Goal: Information Seeking & Learning: Learn about a topic

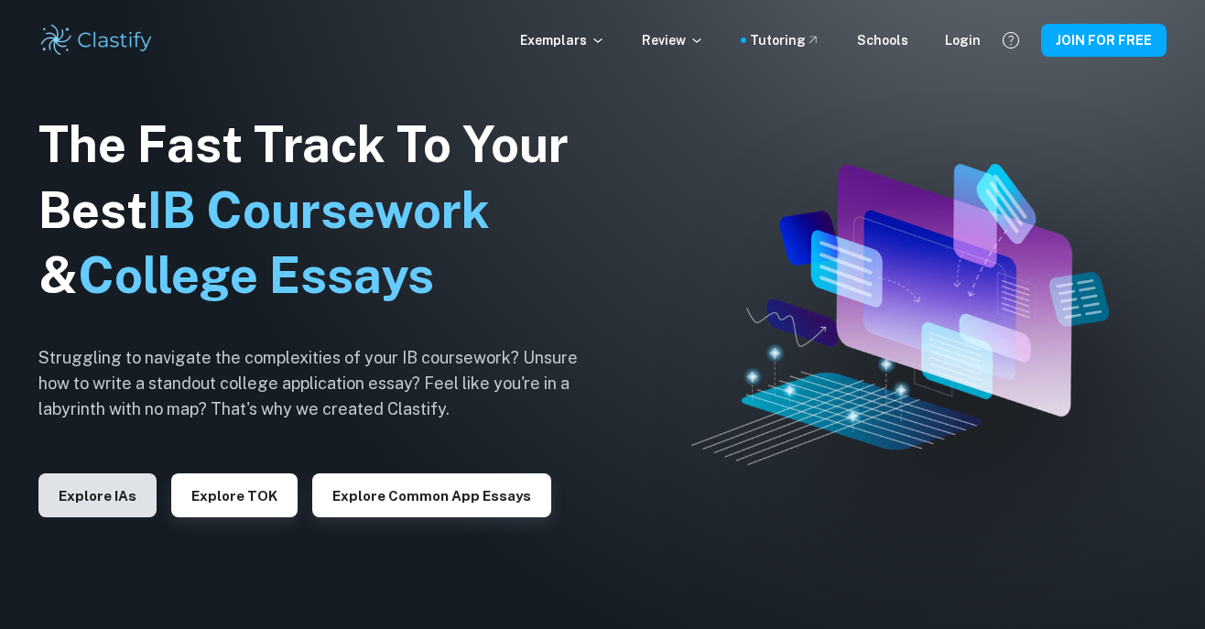
click at [79, 517] on button "Explore IAs" at bounding box center [97, 495] width 118 height 44
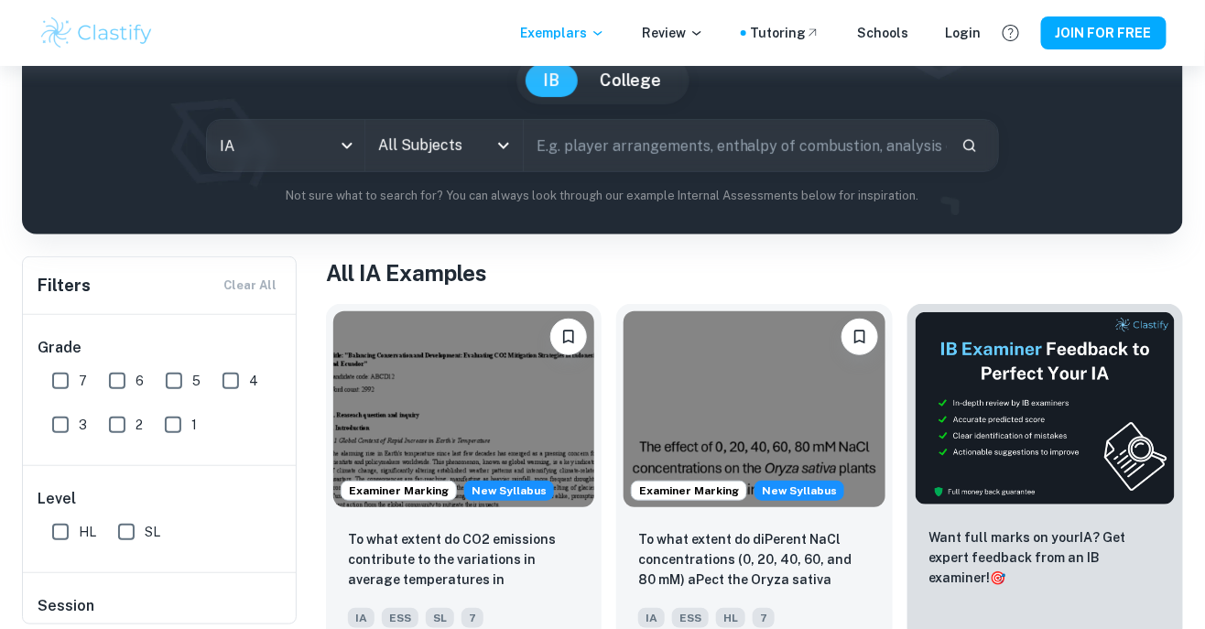
scroll to position [181, 0]
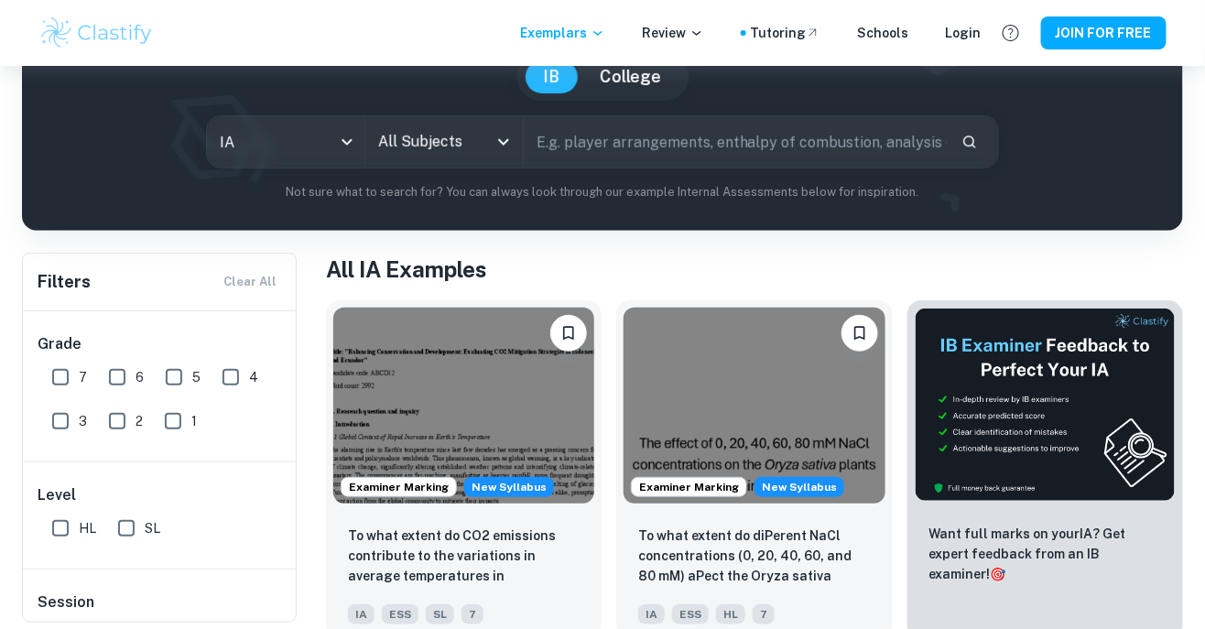
click at [49, 371] on input "7" at bounding box center [60, 377] width 37 height 37
checkbox input "true"
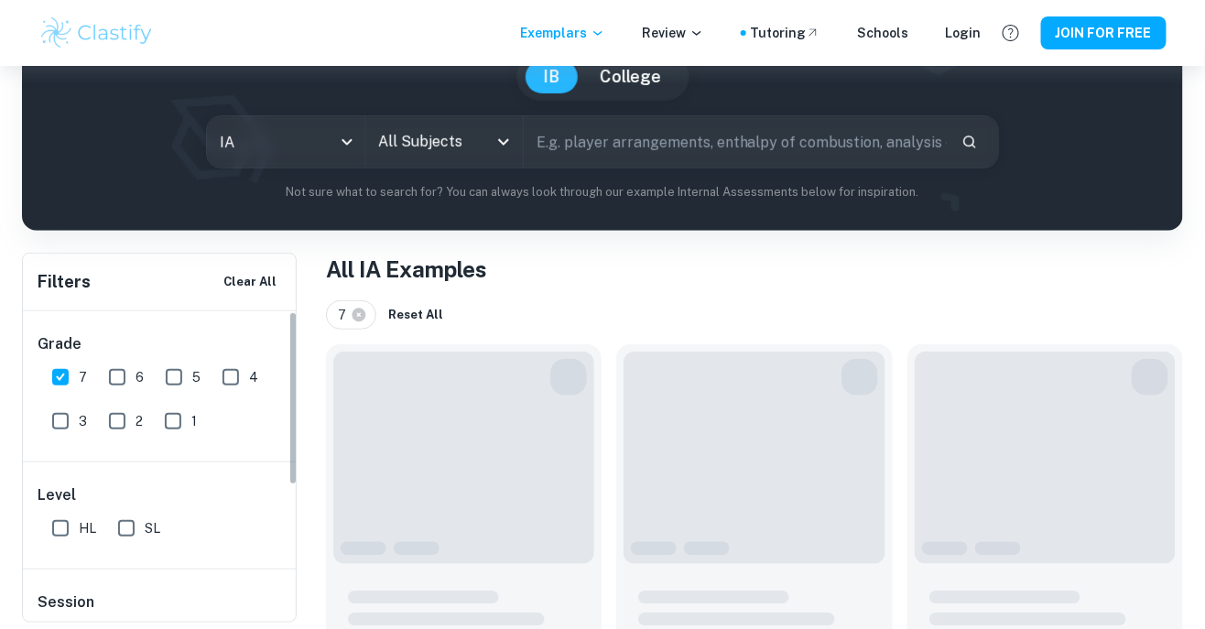
click at [113, 378] on input "6" at bounding box center [117, 377] width 37 height 37
checkbox input "true"
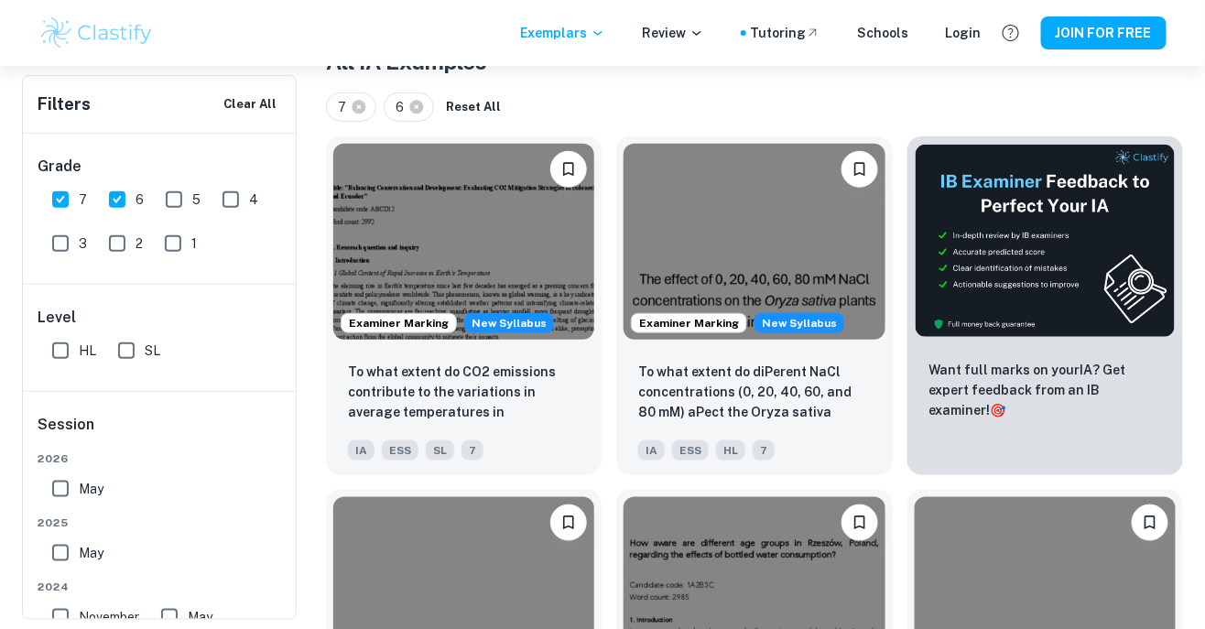
scroll to position [390, 0]
click at [135, 336] on input "SL" at bounding box center [126, 350] width 37 height 37
checkbox input "true"
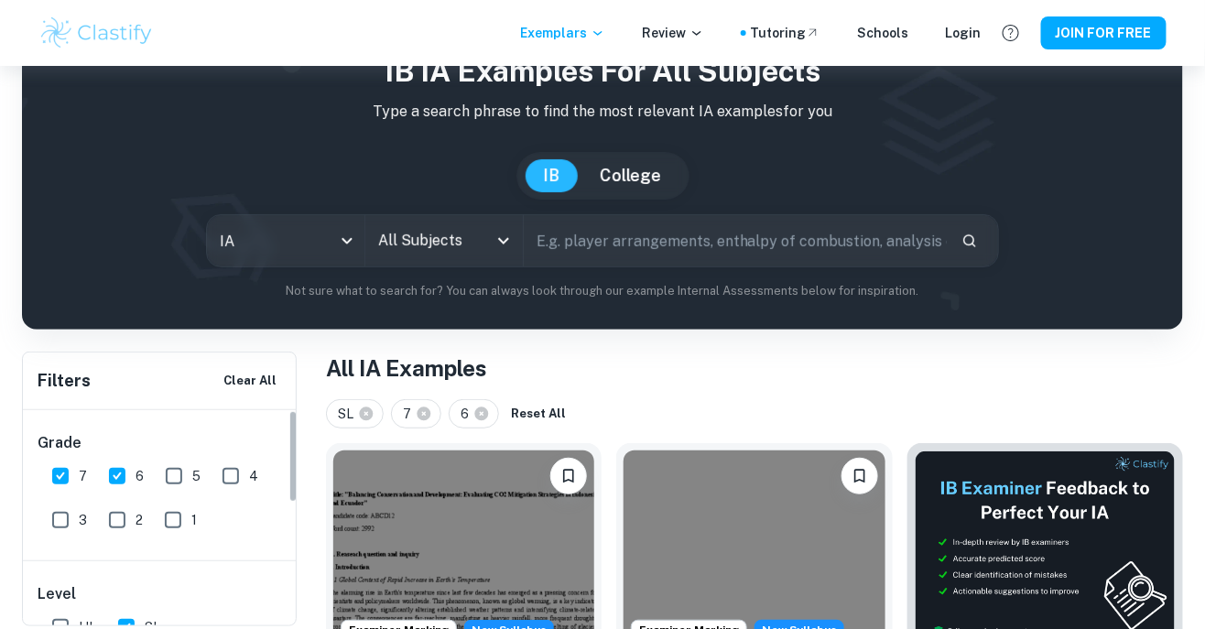
scroll to position [0, 0]
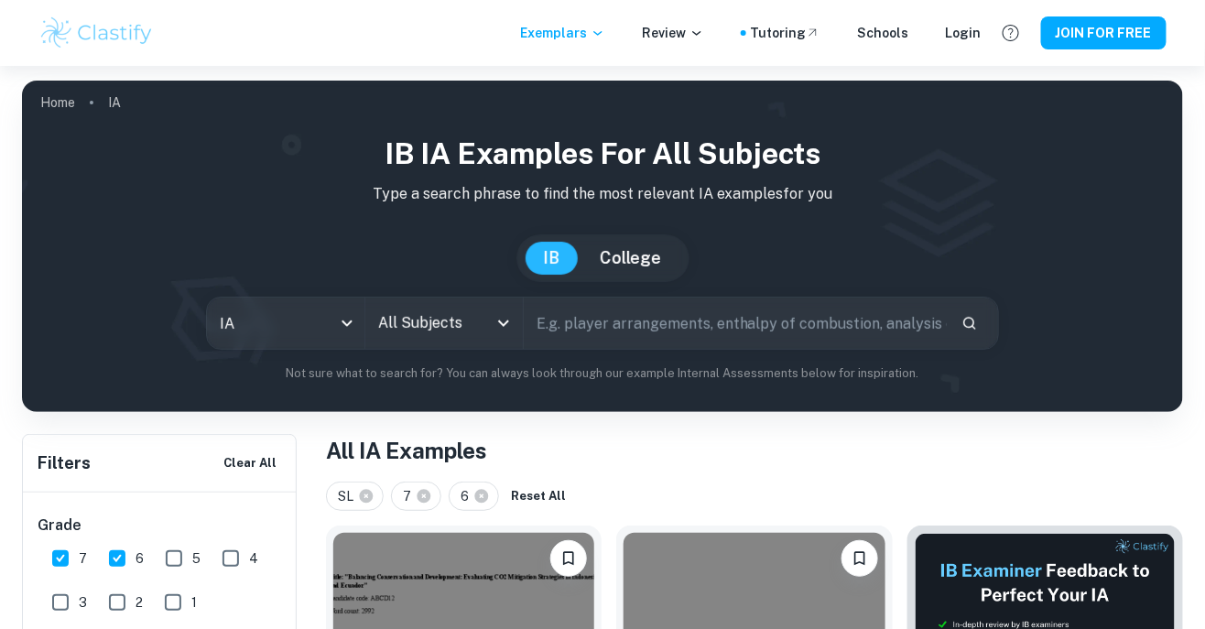
click at [479, 323] on input "All Subjects" at bounding box center [431, 323] width 114 height 35
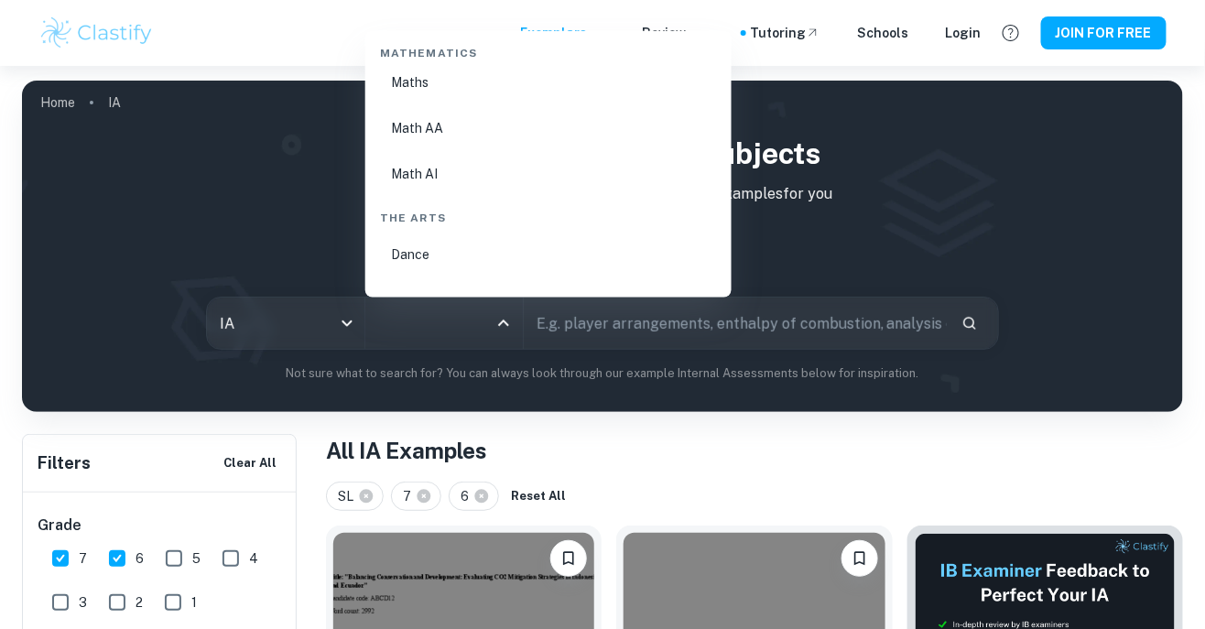
scroll to position [3176, 0]
click at [488, 107] on li "Math AA" at bounding box center [549, 128] width 352 height 42
type input "Math AA"
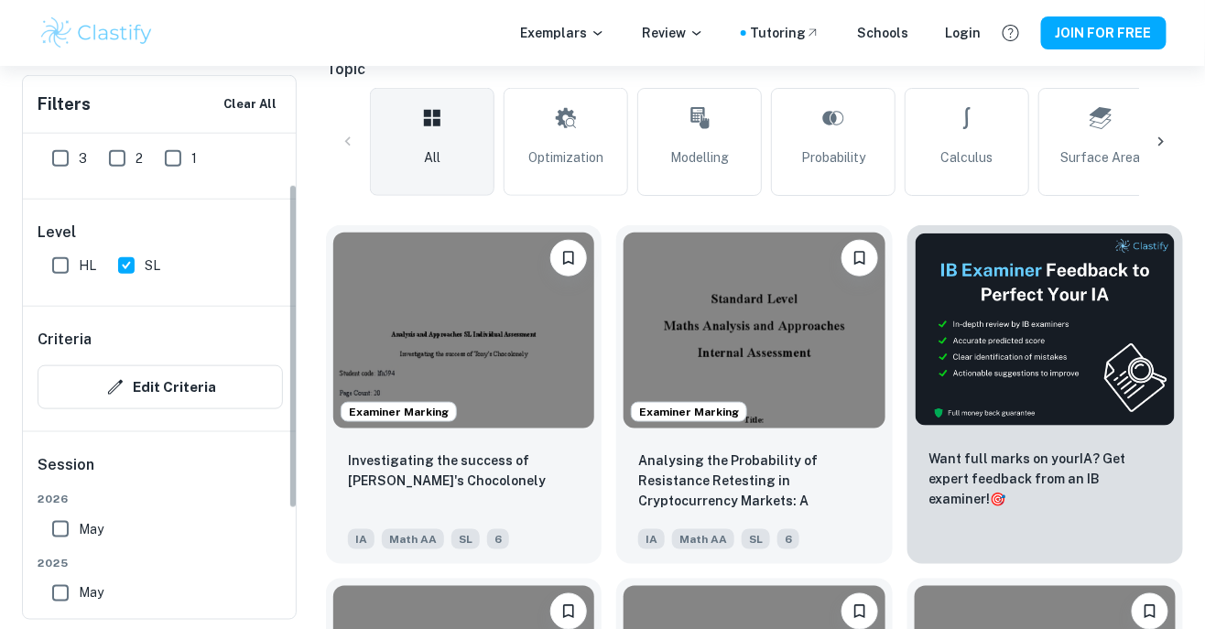
scroll to position [468, 0]
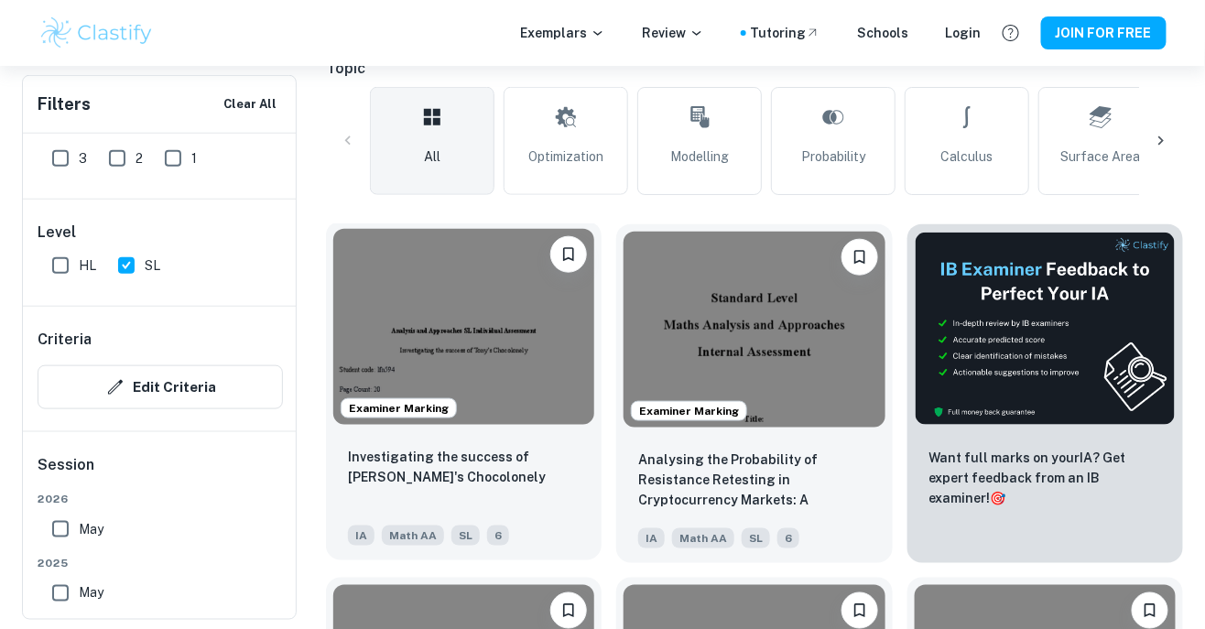
click at [513, 470] on p "Investigating the success of [PERSON_NAME]'s Chocolonely" at bounding box center [464, 467] width 232 height 40
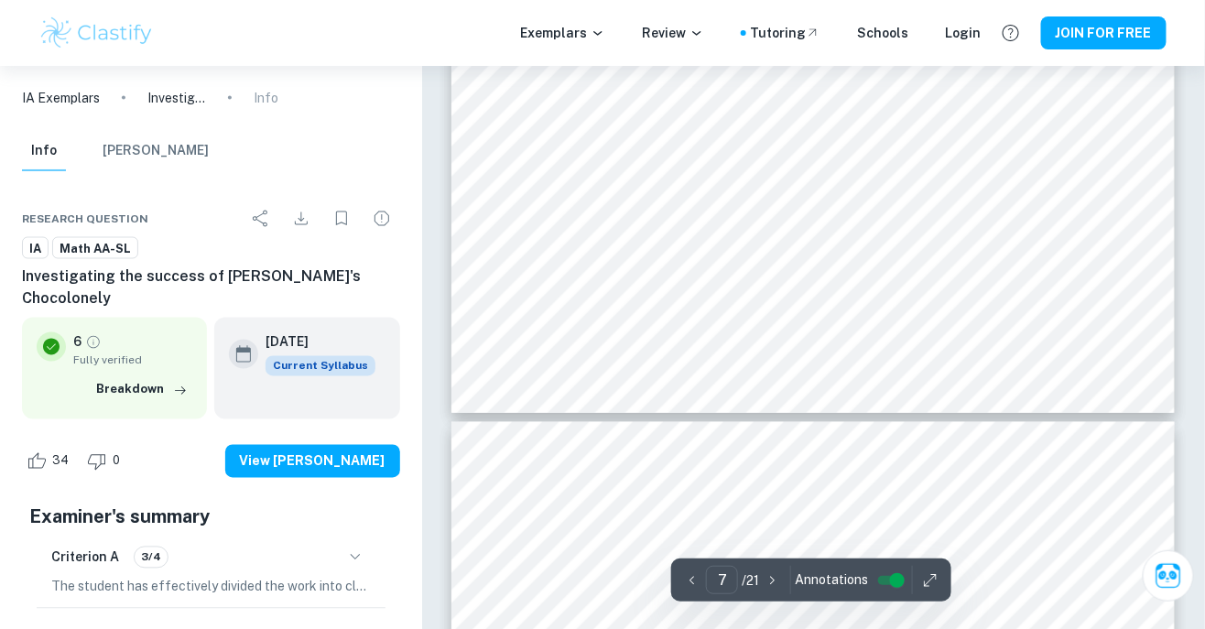
scroll to position [7114, 0]
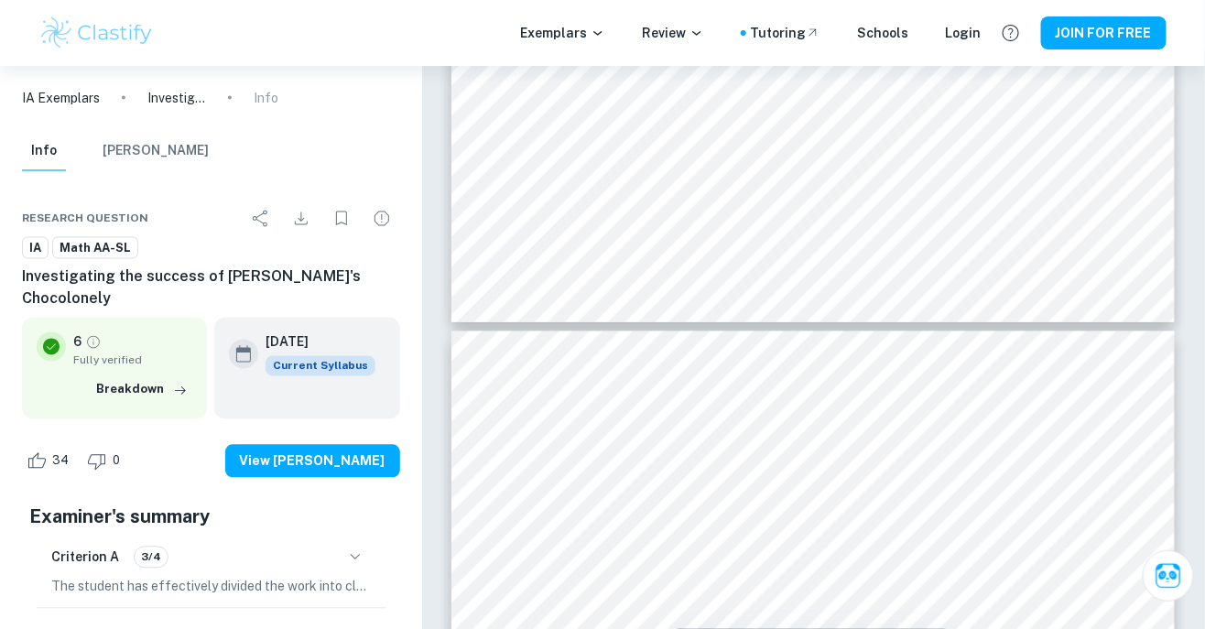
type input "8"
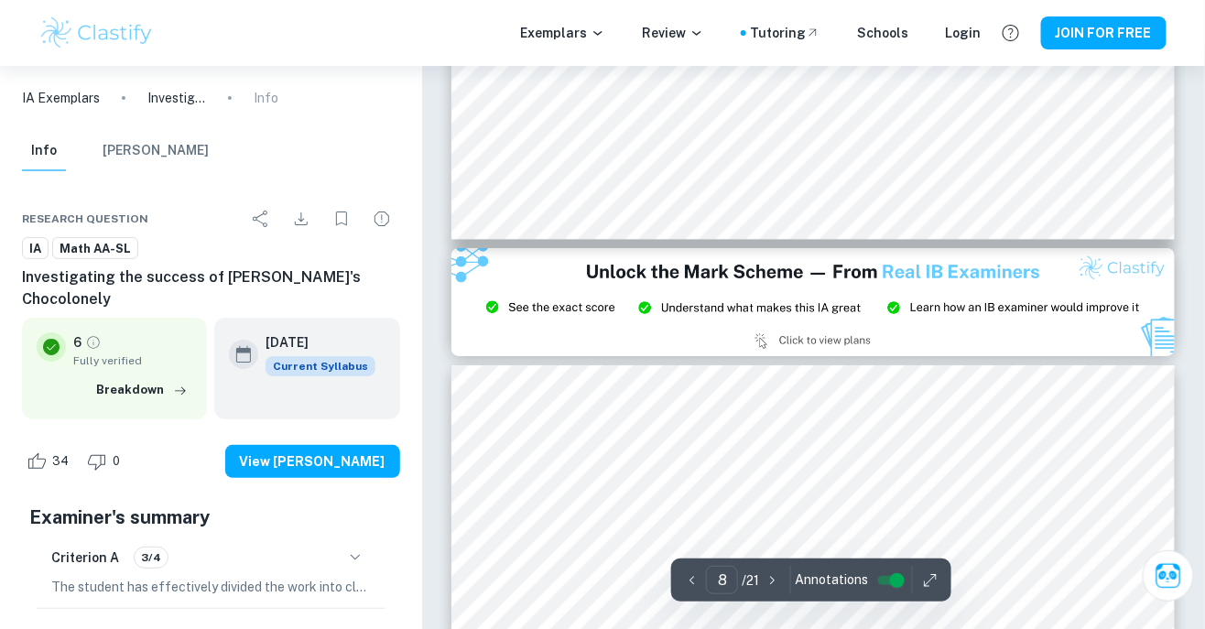
scroll to position [8327, 0]
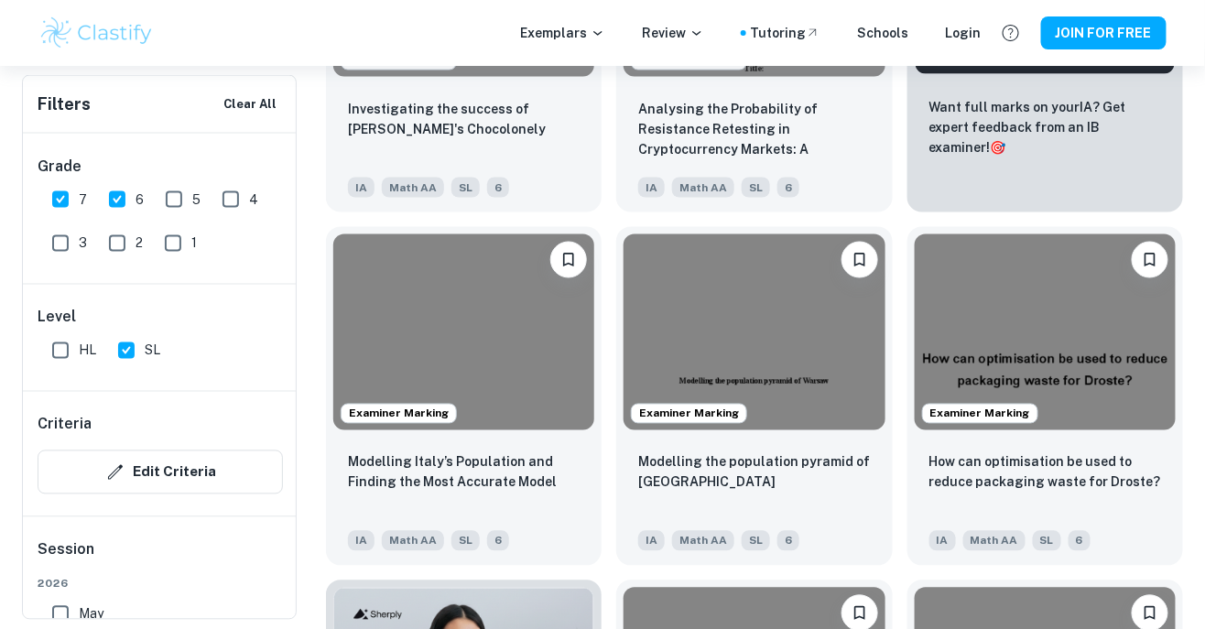
scroll to position [819, 0]
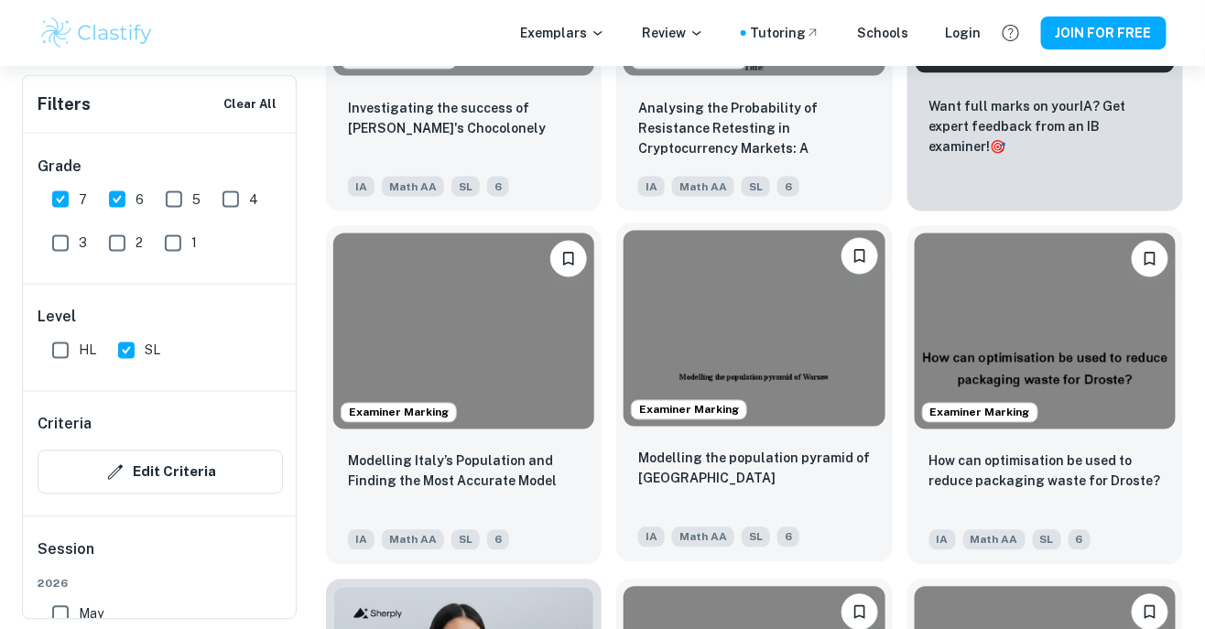
click at [839, 461] on p "Modelling the population pyramid of [GEOGRAPHIC_DATA]" at bounding box center [754, 469] width 232 height 40
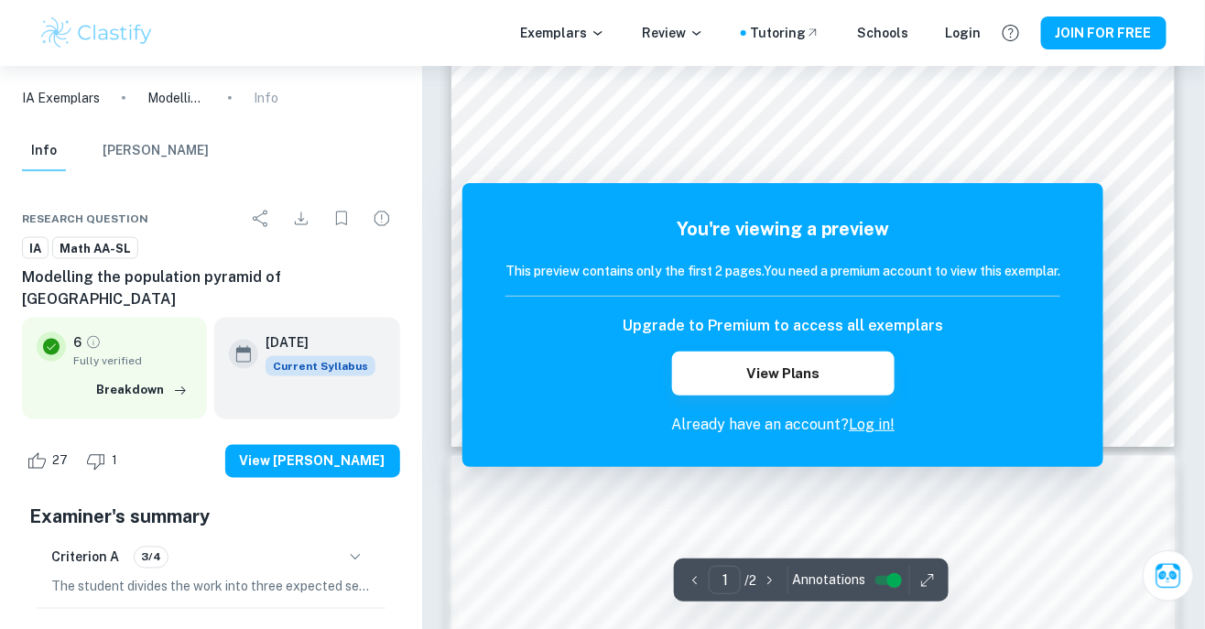
scroll to position [664, 0]
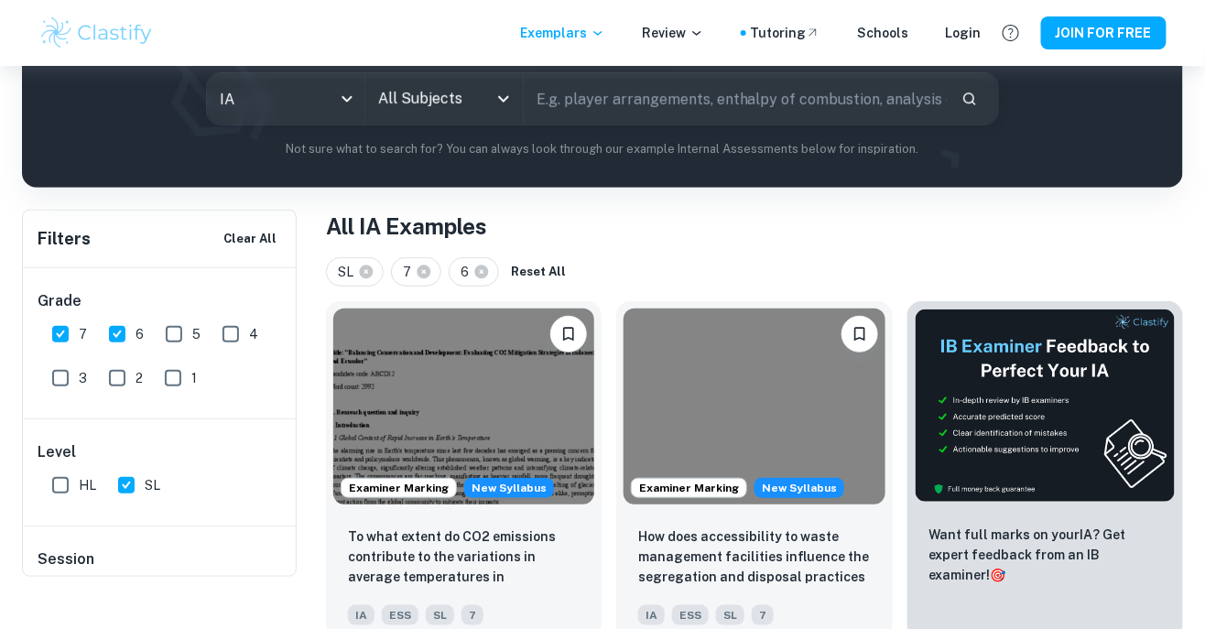
scroll to position [161, 0]
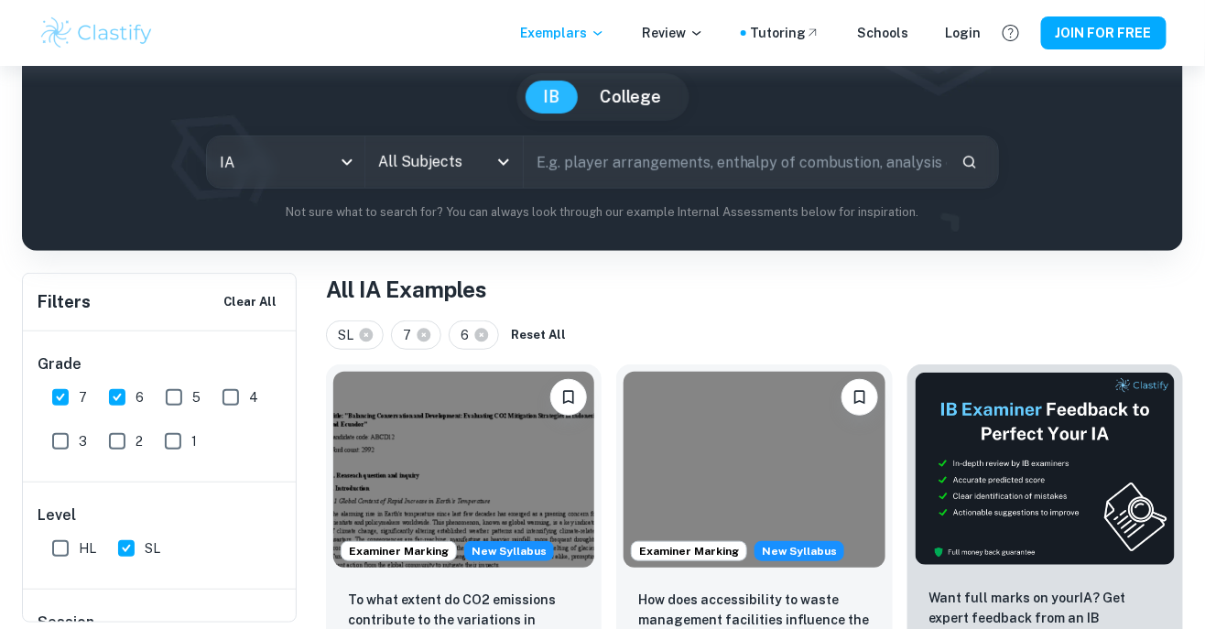
click at [440, 166] on input "All Subjects" at bounding box center [431, 162] width 114 height 35
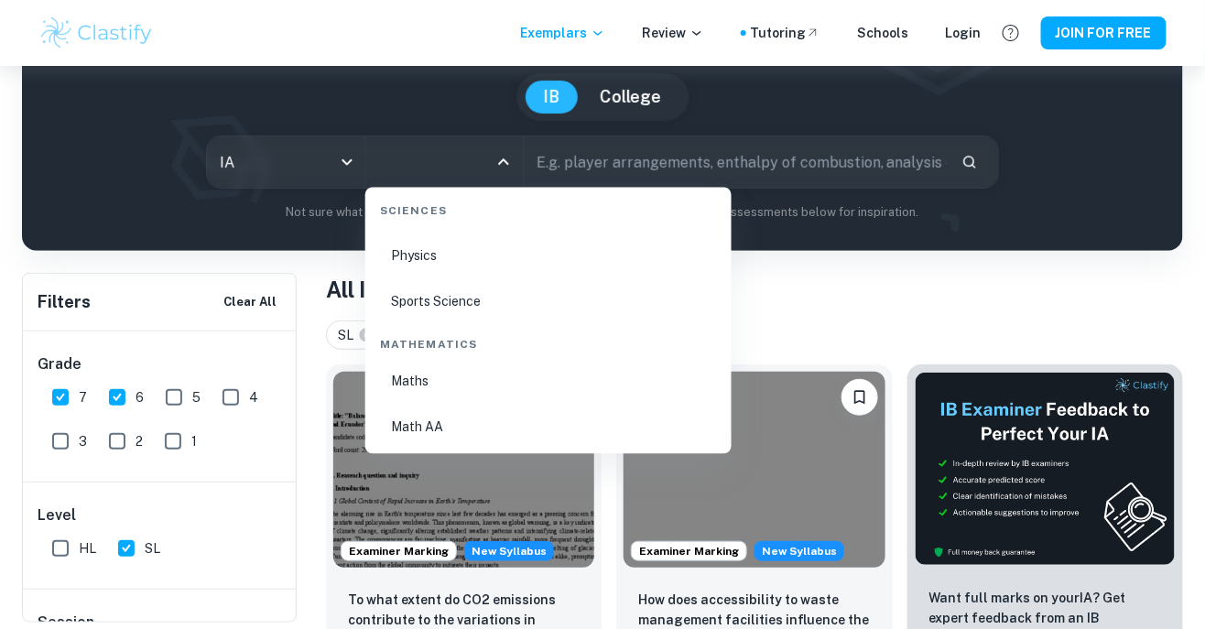
scroll to position [3033, 0]
click at [483, 431] on li "Math AA" at bounding box center [549, 427] width 352 height 42
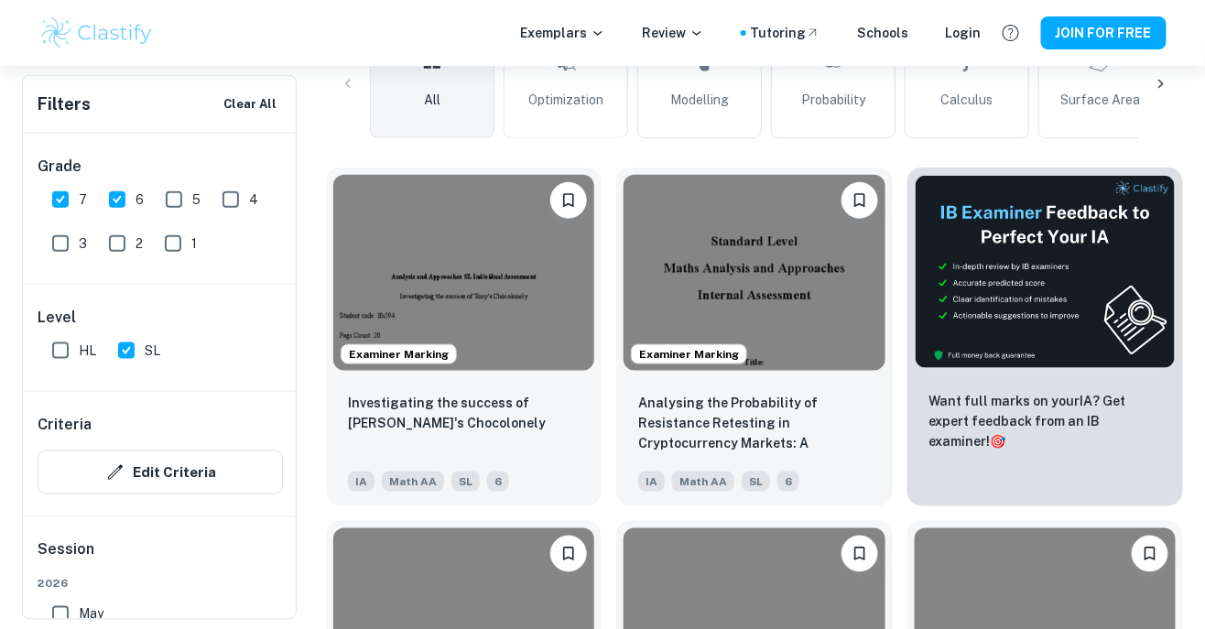
scroll to position [507, 0]
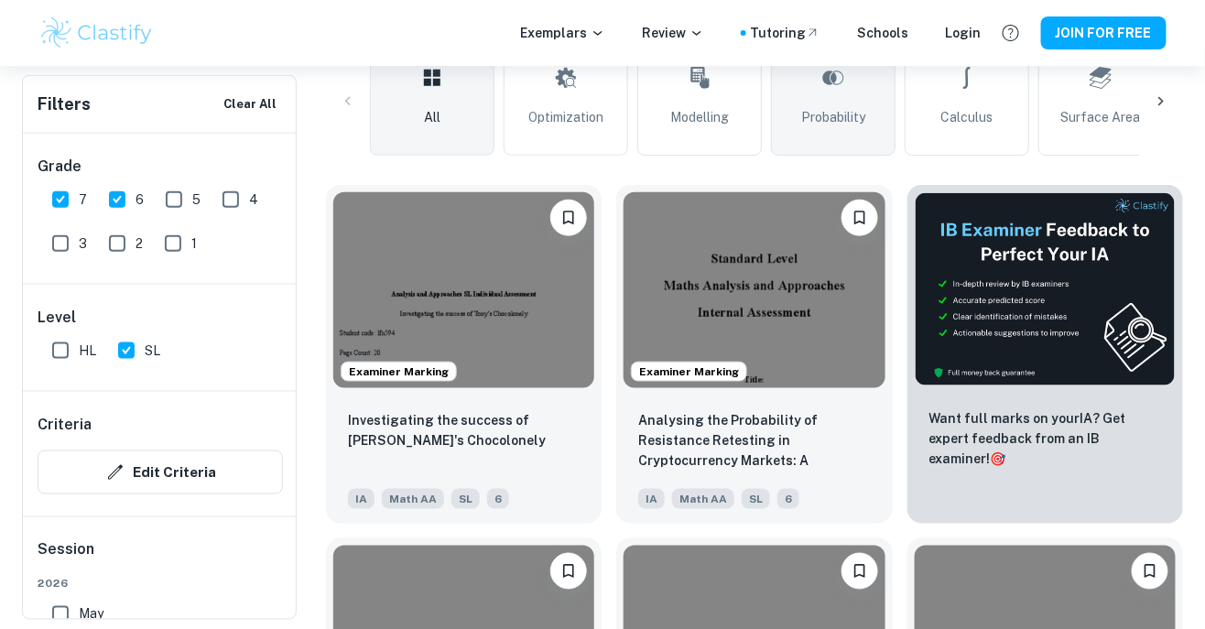
click at [825, 123] on span "Probability" at bounding box center [833, 117] width 64 height 20
type input "Probability"
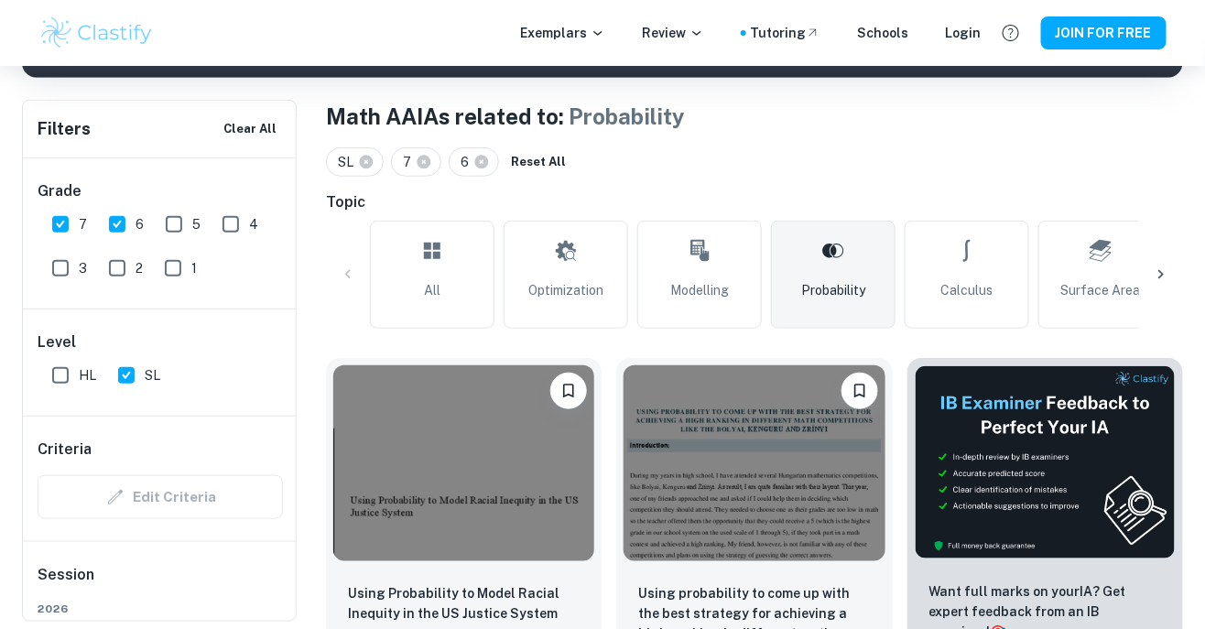
scroll to position [545, 0]
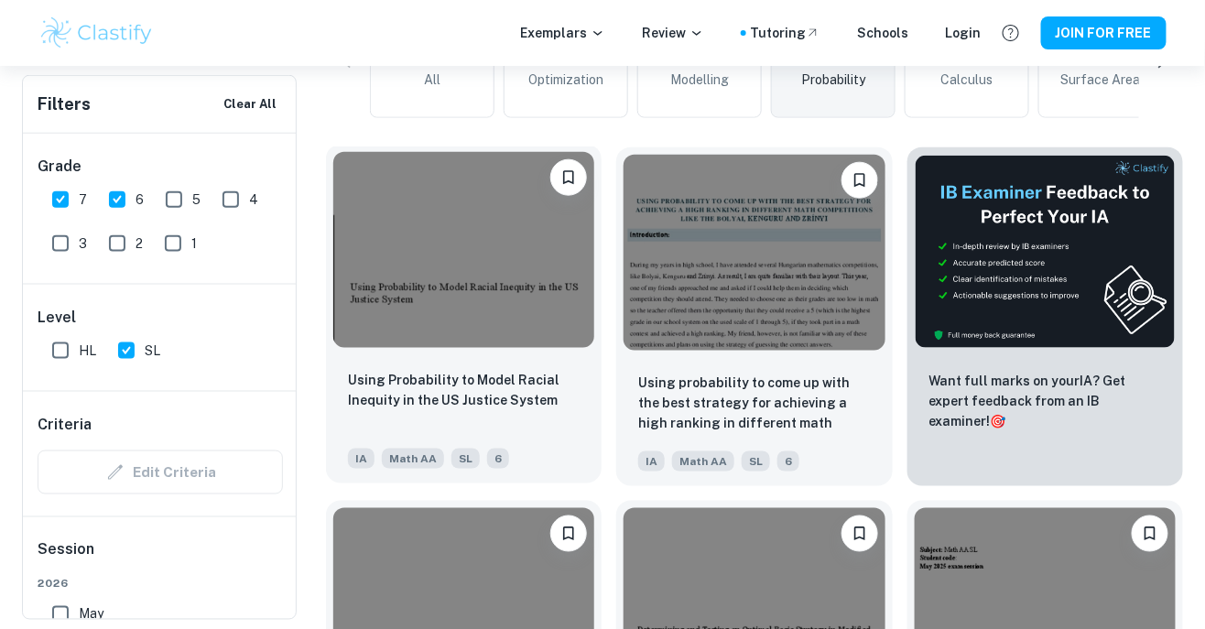
click at [518, 389] on p "Using Probability to Model Racial Inequity in the US Justice System" at bounding box center [464, 390] width 232 height 40
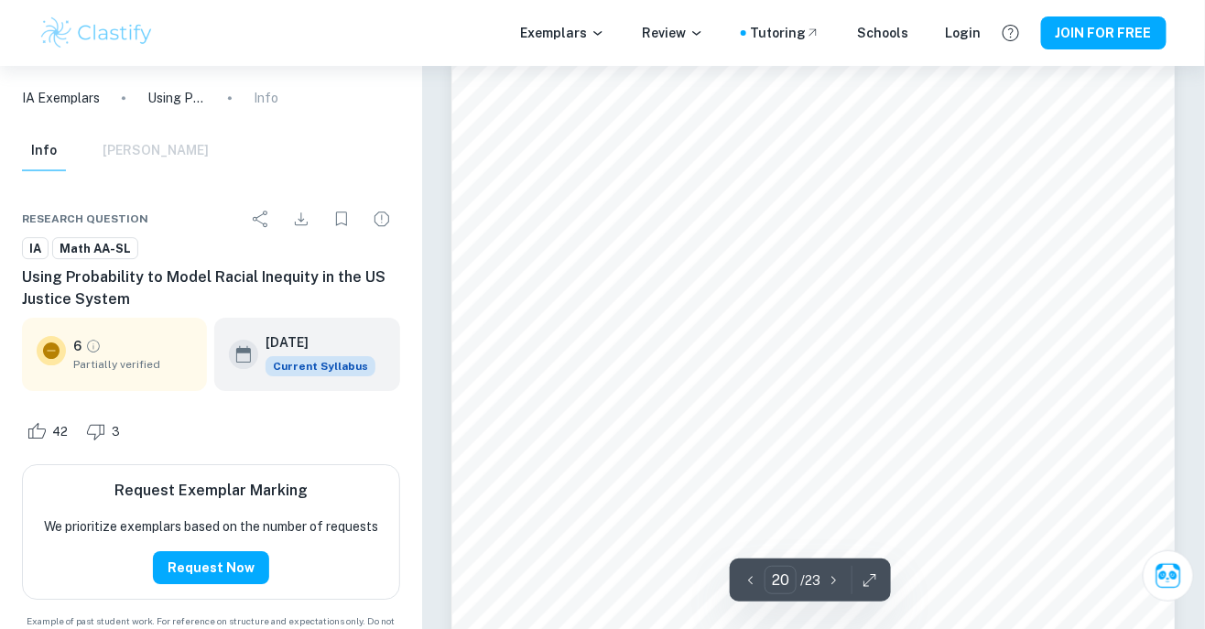
scroll to position [18435, 0]
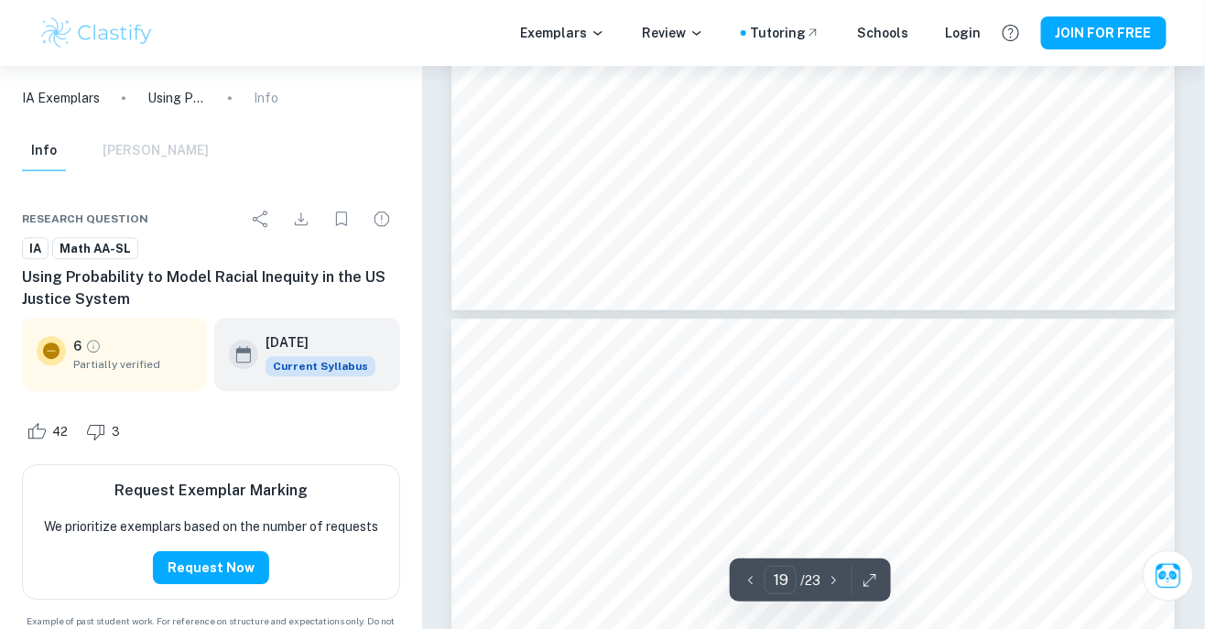
type input "20"
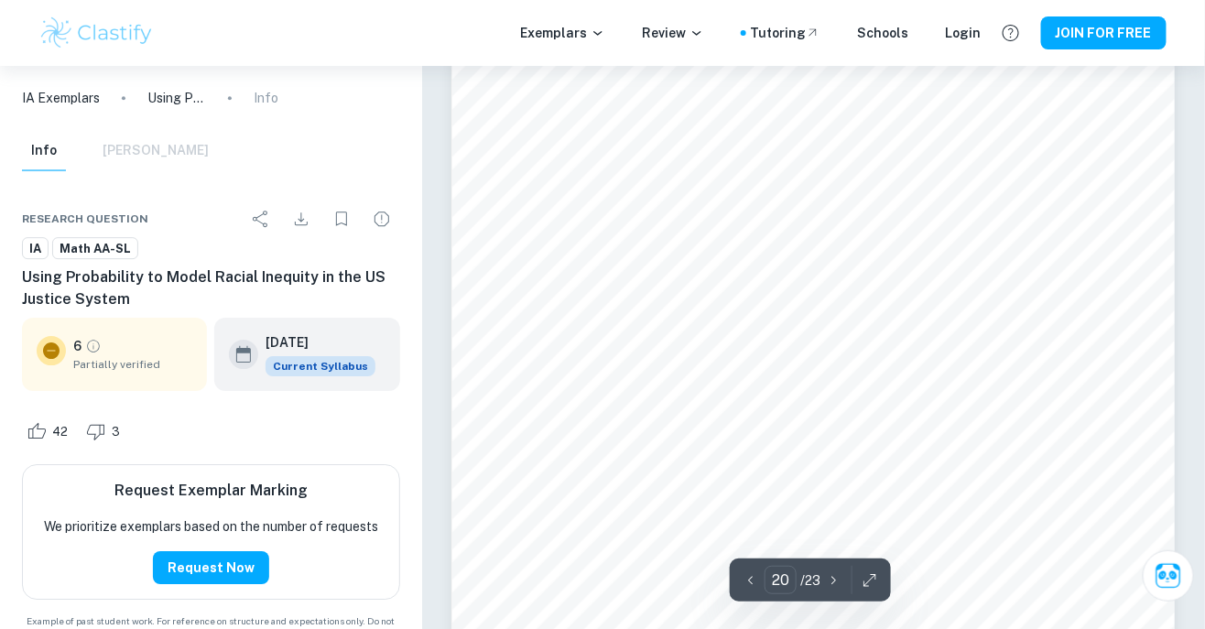
scroll to position [18498, 0]
